Goal: Task Accomplishment & Management: Use online tool/utility

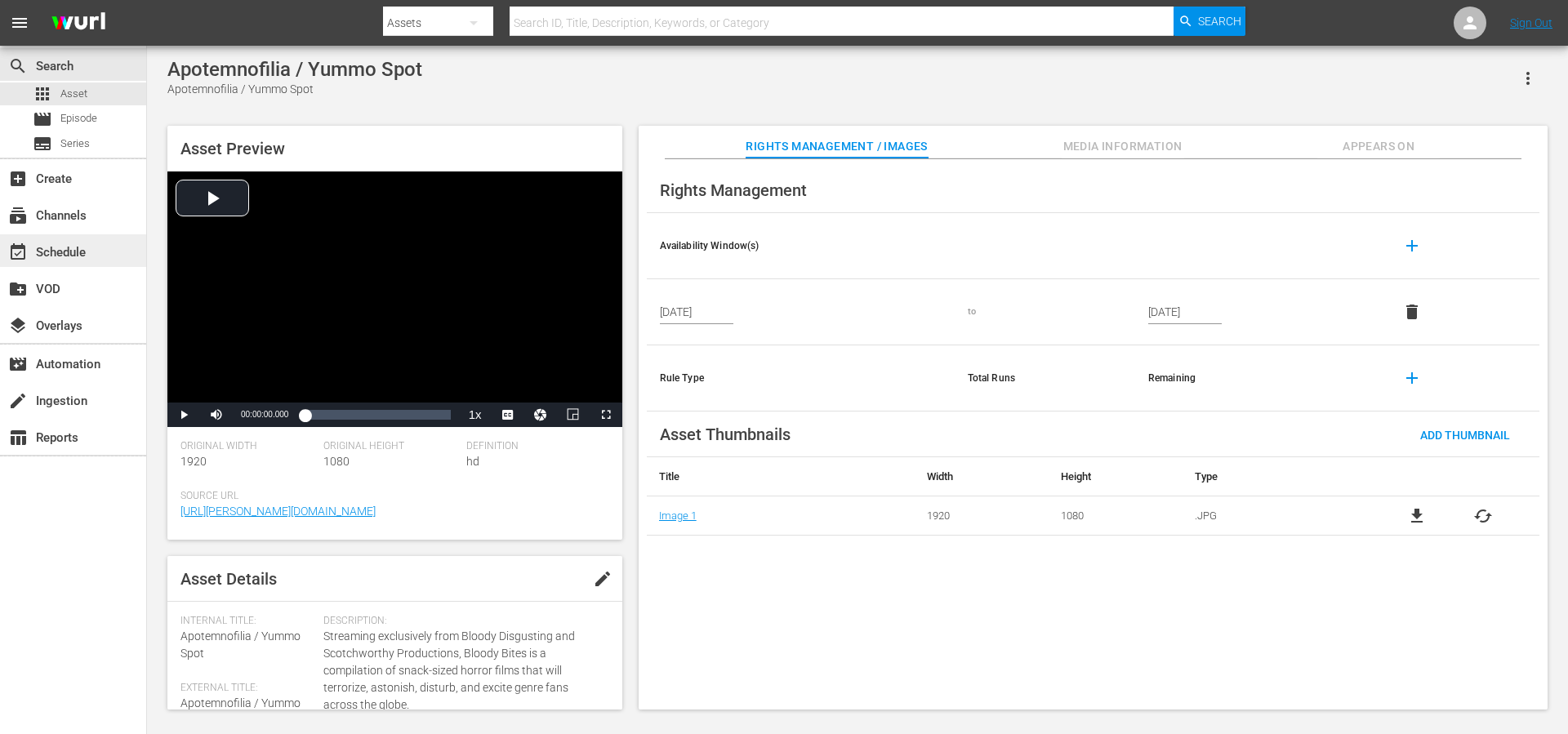
click at [75, 244] on div "event_available Schedule" at bounding box center [45, 250] width 91 height 15
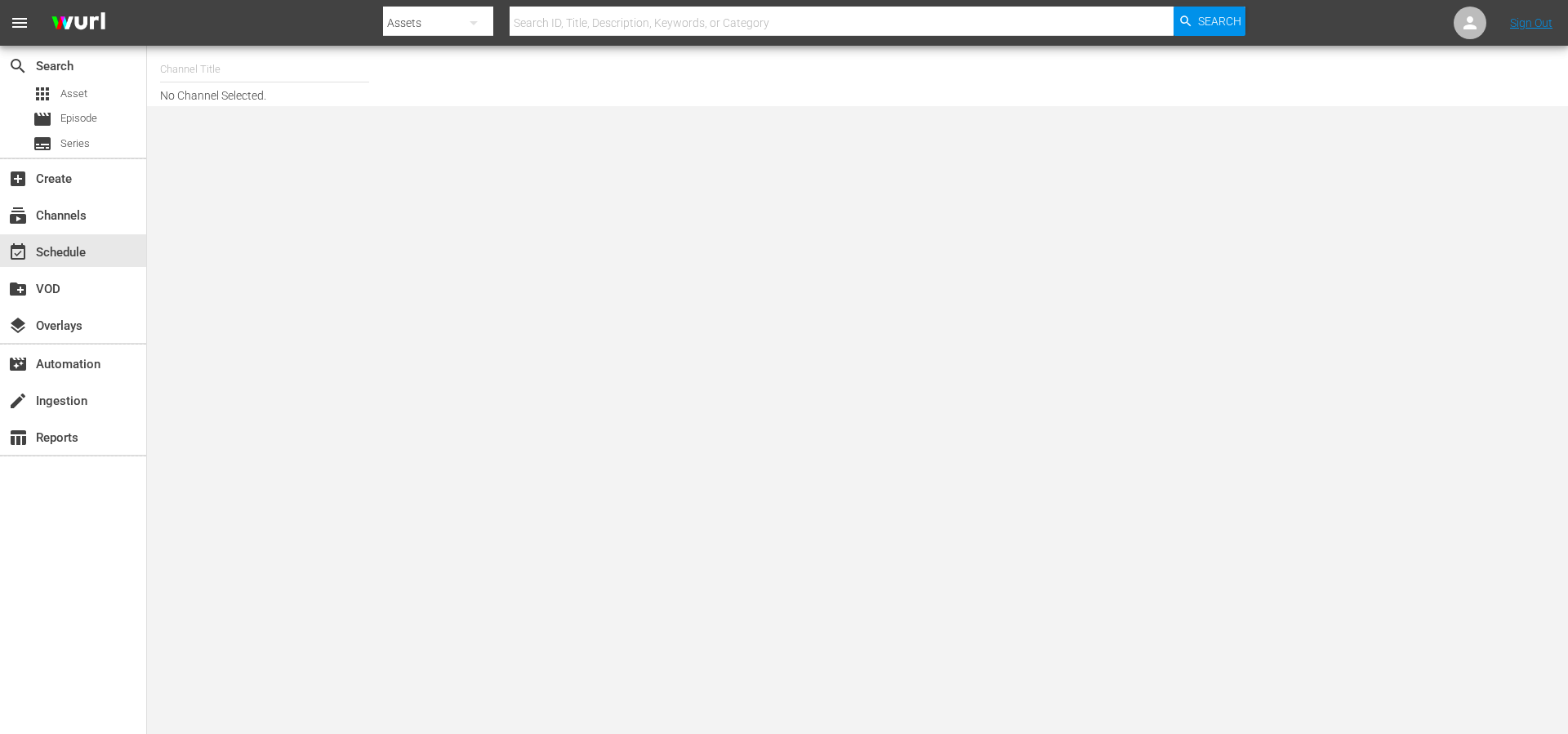
click at [247, 77] on input "text" at bounding box center [265, 69] width 209 height 39
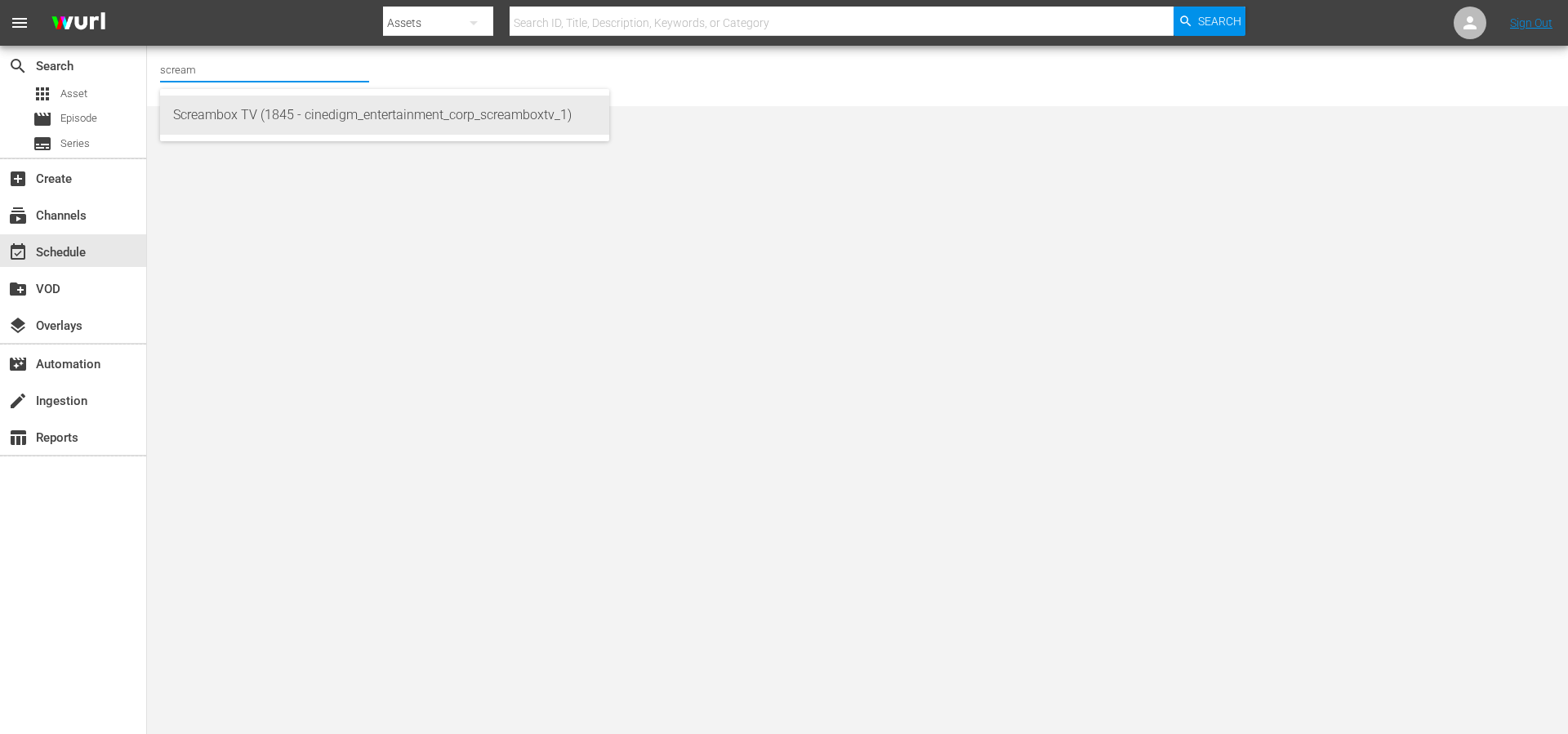
click at [247, 120] on div "Screambox TV (1845 - cinedigm_entertainment_corp_screamboxtv_1)" at bounding box center [385, 115] width 423 height 39
type input "Screambox TV (1845 - cinedigm_entertainment_corp_screamboxtv_1)"
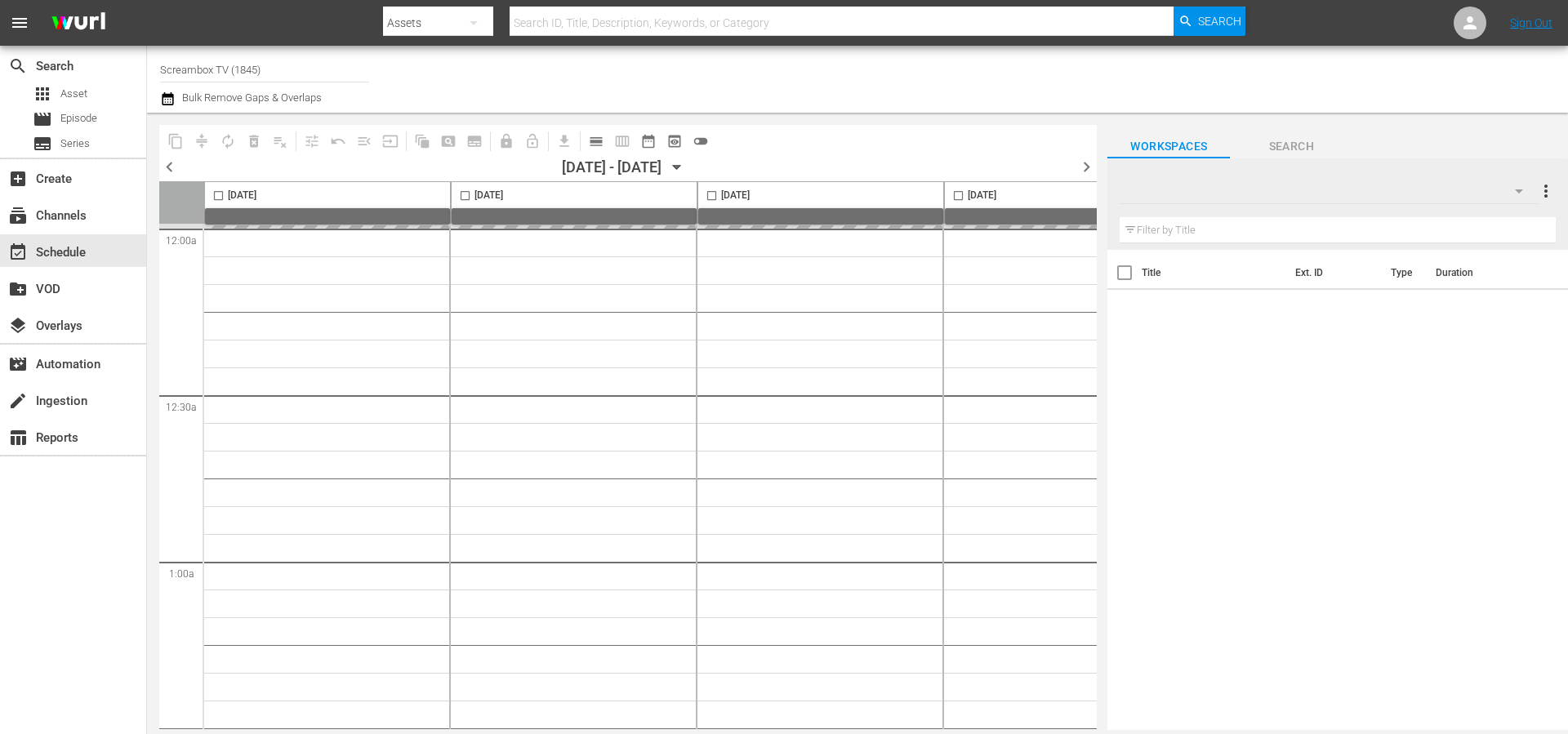
click at [498, 111] on div "Channel Title Screambox TV (1845) Bulk Remove Gaps & Overlaps" at bounding box center [857, 80] width 1421 height 67
click at [1086, 169] on span "chevron_right" at bounding box center [1085, 166] width 20 height 20
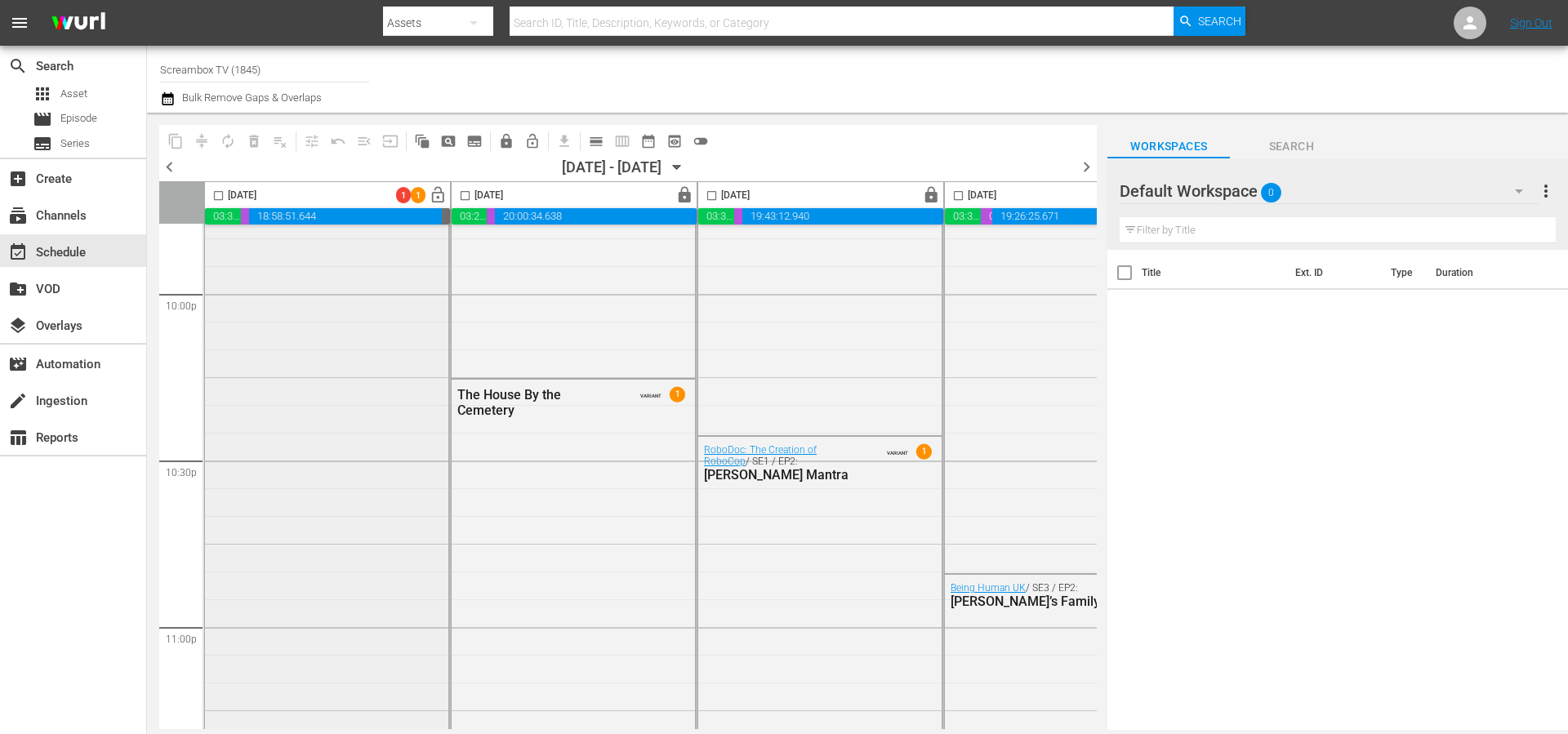
scroll to position [7502, 0]
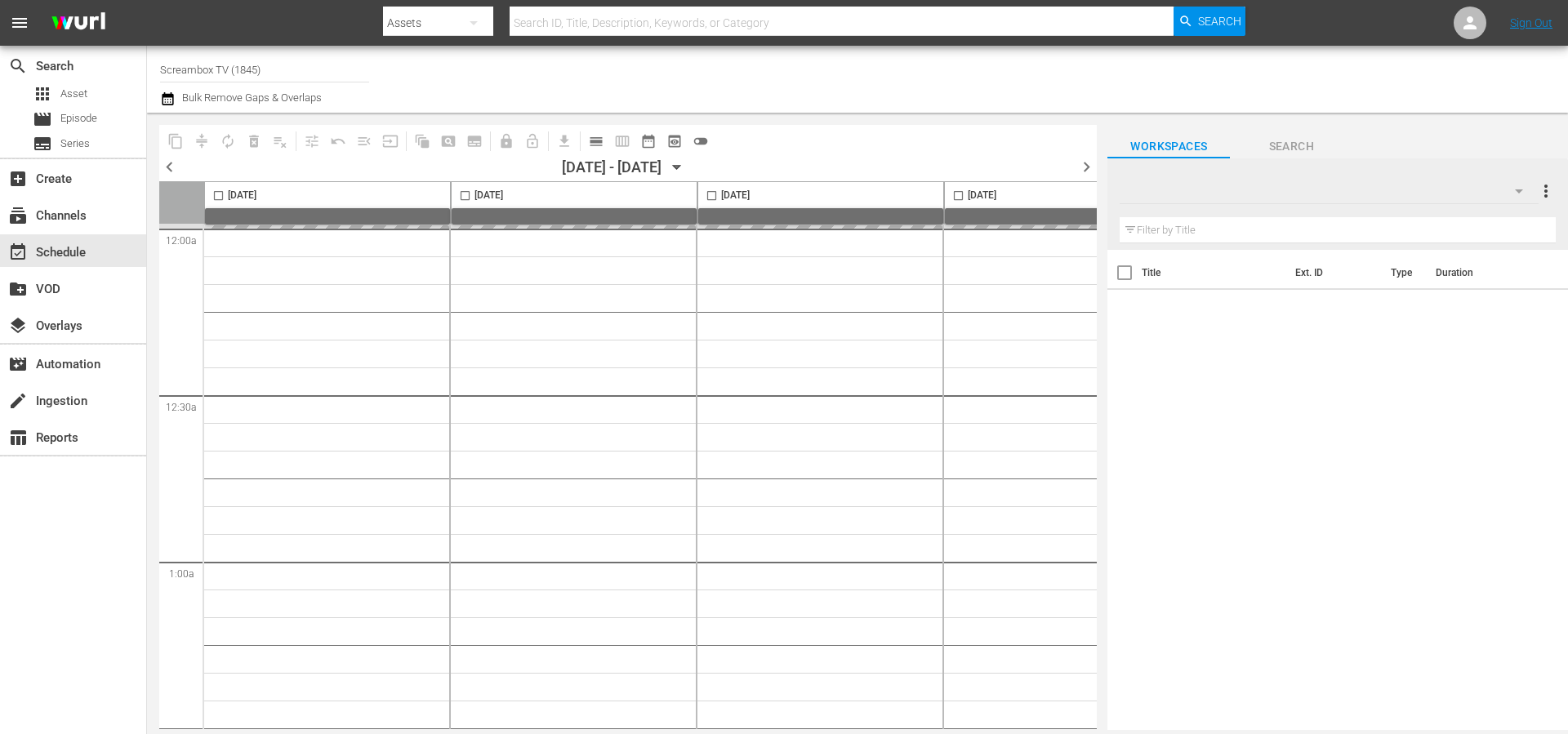
type input "Screambox TV (1845)"
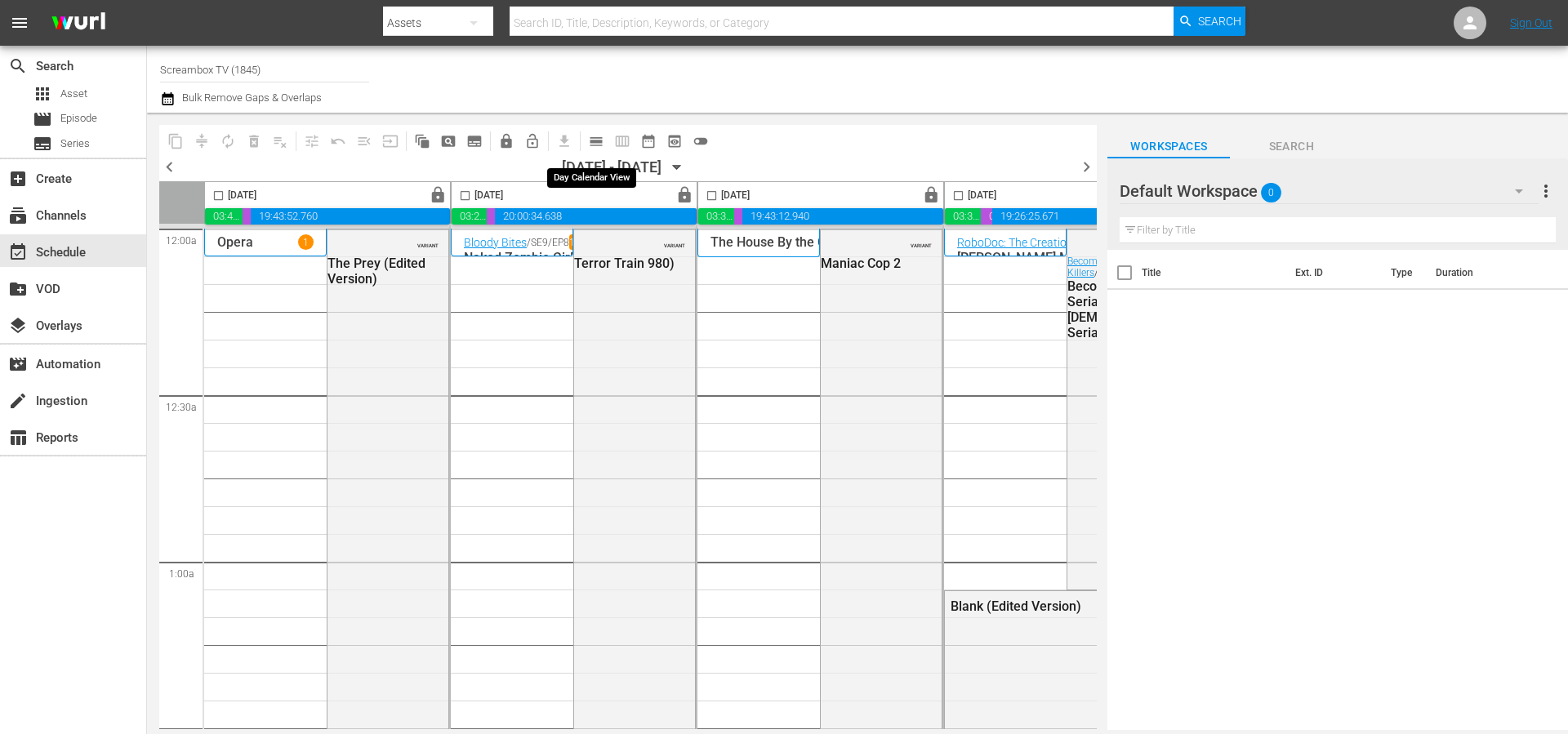
click at [600, 142] on span "calendar_view_day_outlined" at bounding box center [596, 141] width 16 height 16
